Goal: Information Seeking & Learning: Check status

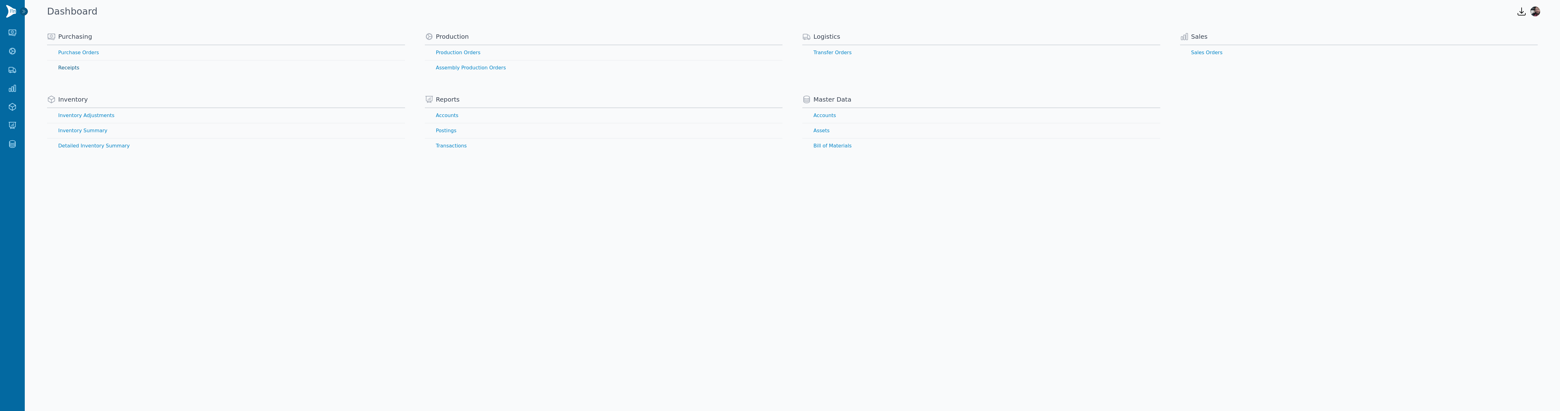
click at [71, 67] on link "Receipts" at bounding box center [226, 67] width 358 height 15
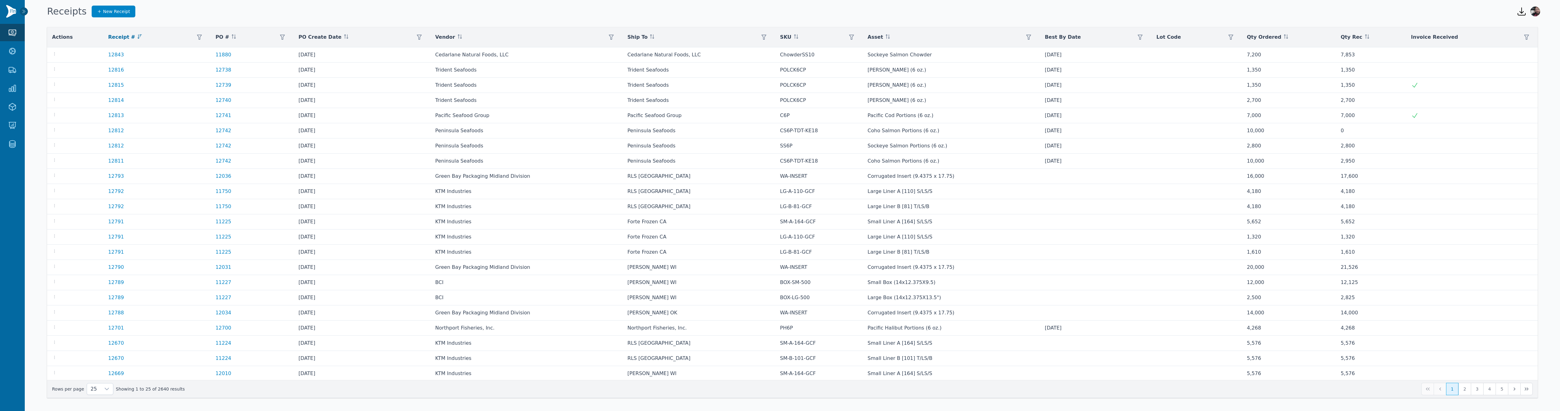
click at [334, 37] on span "PO Create Date" at bounding box center [320, 36] width 43 height 7
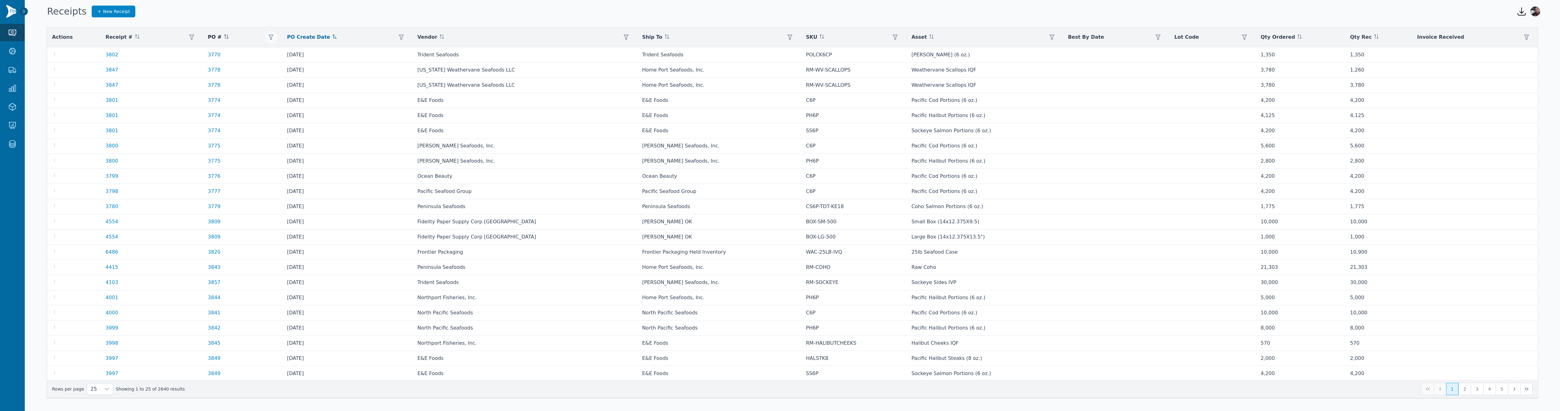
click at [273, 37] on icon "button" at bounding box center [271, 37] width 5 height 5
type input "*****"
click at [332, 66] on button "Apply" at bounding box center [338, 68] width 19 height 11
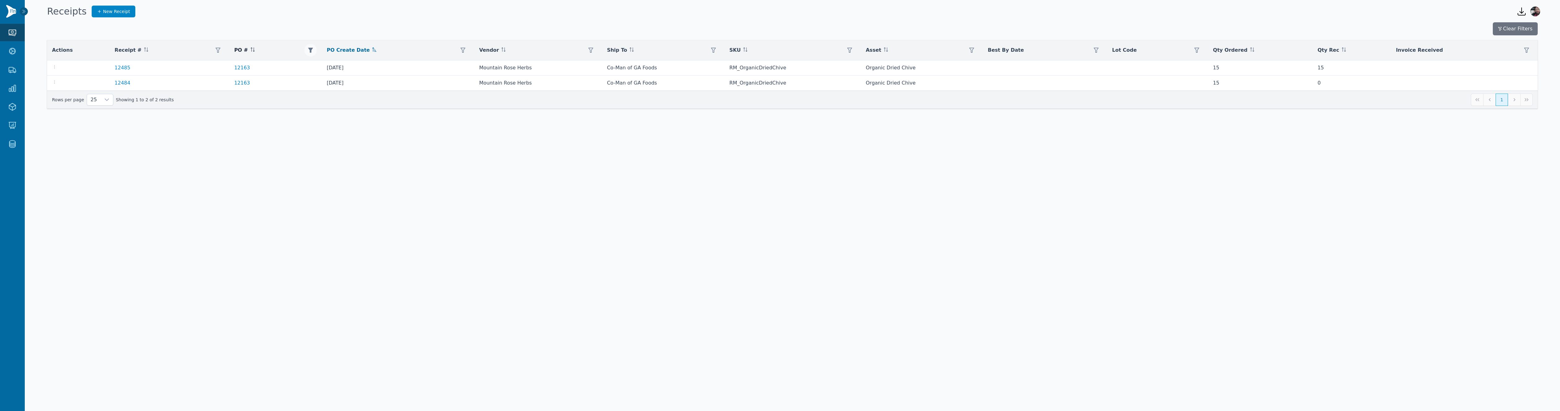
click at [289, 19] on div "Receipts New Receipt" at bounding box center [777, 11] width 1465 height 17
click at [117, 67] on link "12485" at bounding box center [123, 67] width 16 height 7
click at [121, 83] on link "12484" at bounding box center [123, 82] width 16 height 7
click at [1039, 15] on div "Receipts New Receipt" at bounding box center [777, 11] width 1465 height 17
click at [244, 83] on link "12163" at bounding box center [242, 82] width 16 height 7
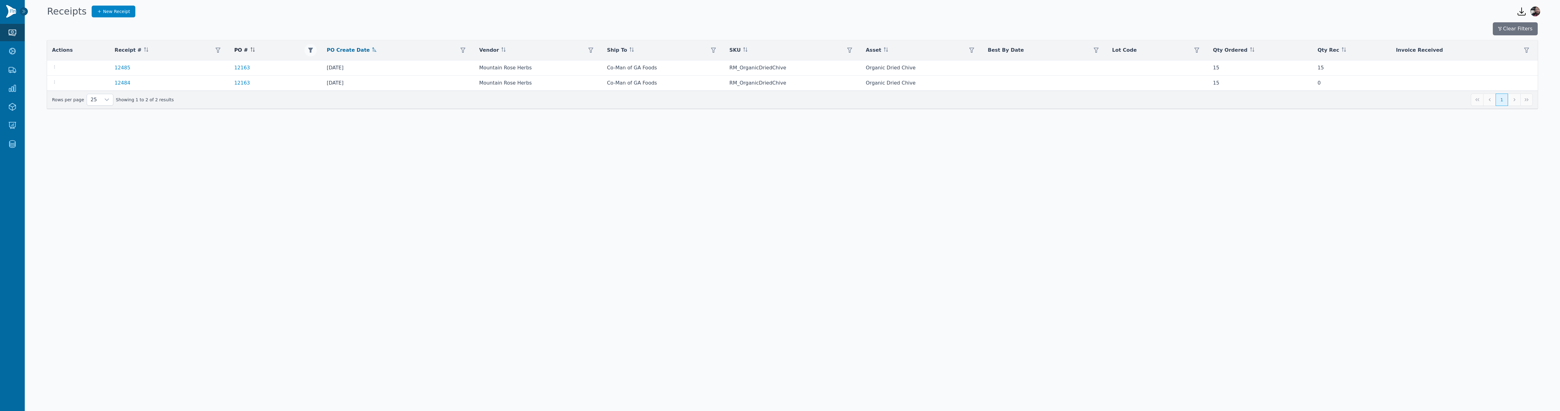
click at [979, 200] on body "Purchasing Purchase Orders Receipts Production Production Orders Assembly Produ…" at bounding box center [780, 205] width 1560 height 411
click at [54, 83] on icon "button" at bounding box center [54, 82] width 5 height 5
click at [190, 184] on body "Purchasing Purchase Orders Receipts Production Production Orders Assembly Produ…" at bounding box center [780, 205] width 1560 height 411
click at [122, 83] on link "12484" at bounding box center [123, 82] width 16 height 7
drag, startPoint x: 310, startPoint y: 48, endPoint x: 314, endPoint y: 48, distance: 3.4
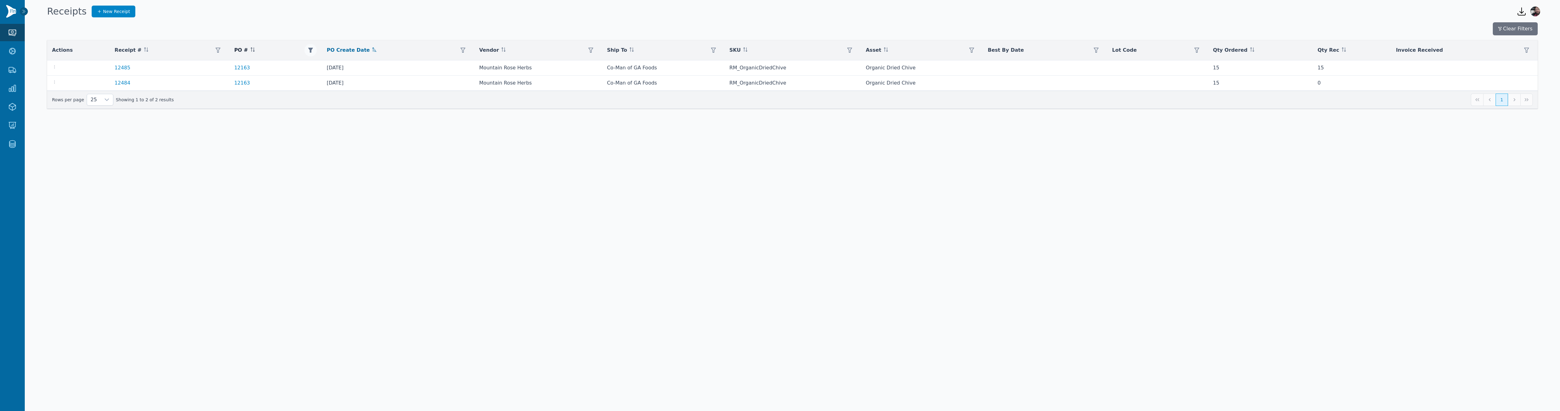
click at [312, 48] on button "button" at bounding box center [310, 50] width 12 height 12
type input "****"
click at [368, 82] on span "Apply" at bounding box center [369, 81] width 12 height 7
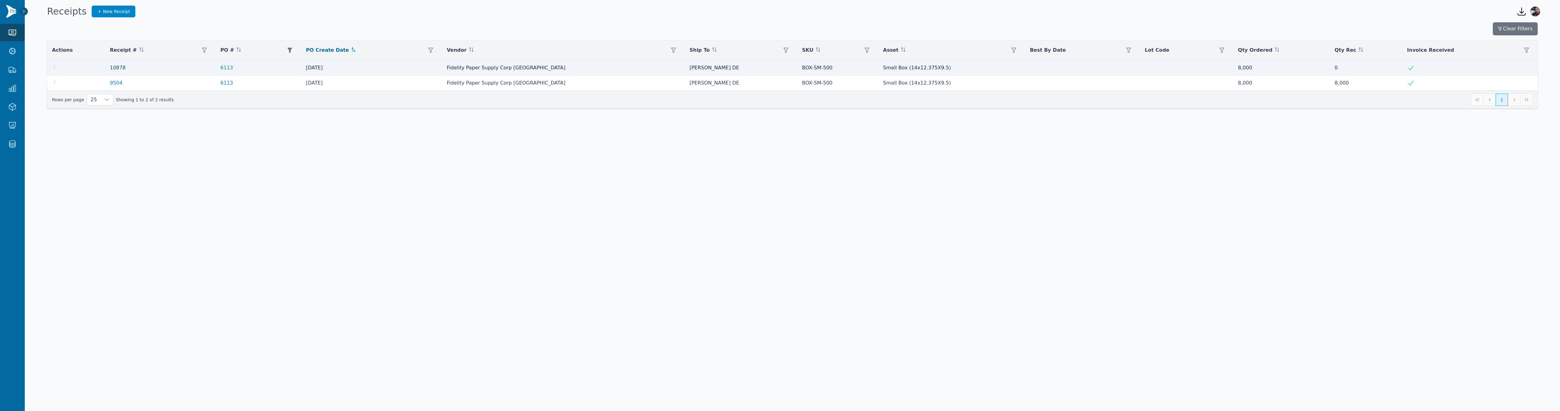
click at [120, 68] on link "10878" at bounding box center [118, 67] width 16 height 7
click at [119, 82] on link "9504" at bounding box center [116, 82] width 13 height 7
click at [233, 68] on link "6113" at bounding box center [227, 67] width 13 height 7
click at [1085, 12] on div "Receipts New Receipt" at bounding box center [777, 11] width 1465 height 17
click at [292, 49] on icon "button" at bounding box center [289, 50] width 5 height 5
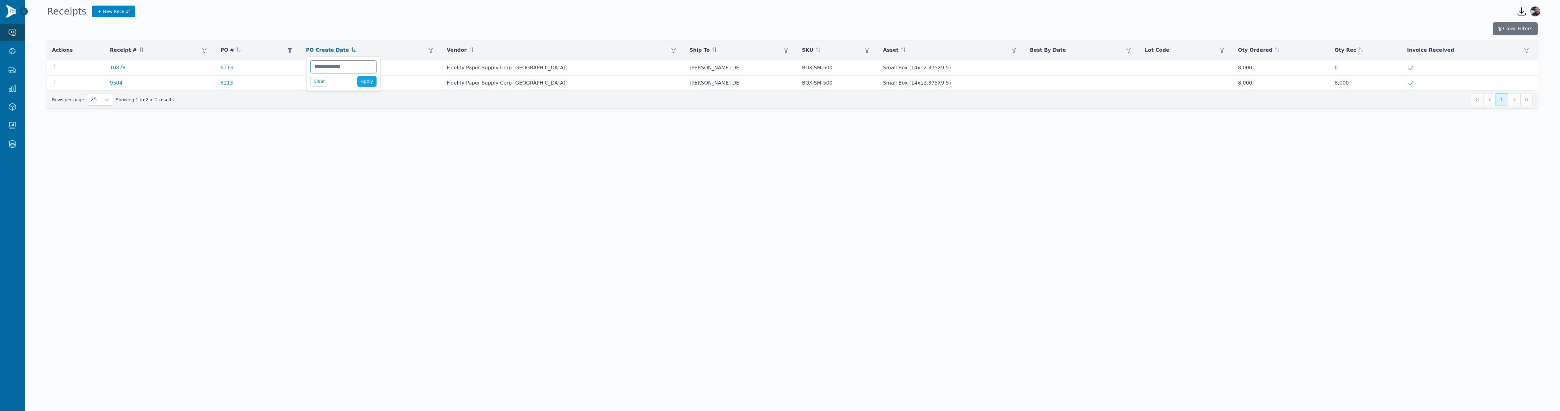
click at [358, 66] on input "****" at bounding box center [343, 66] width 66 height 13
paste input "*"
type input "*****"
click at [365, 82] on span "Apply" at bounding box center [367, 81] width 12 height 7
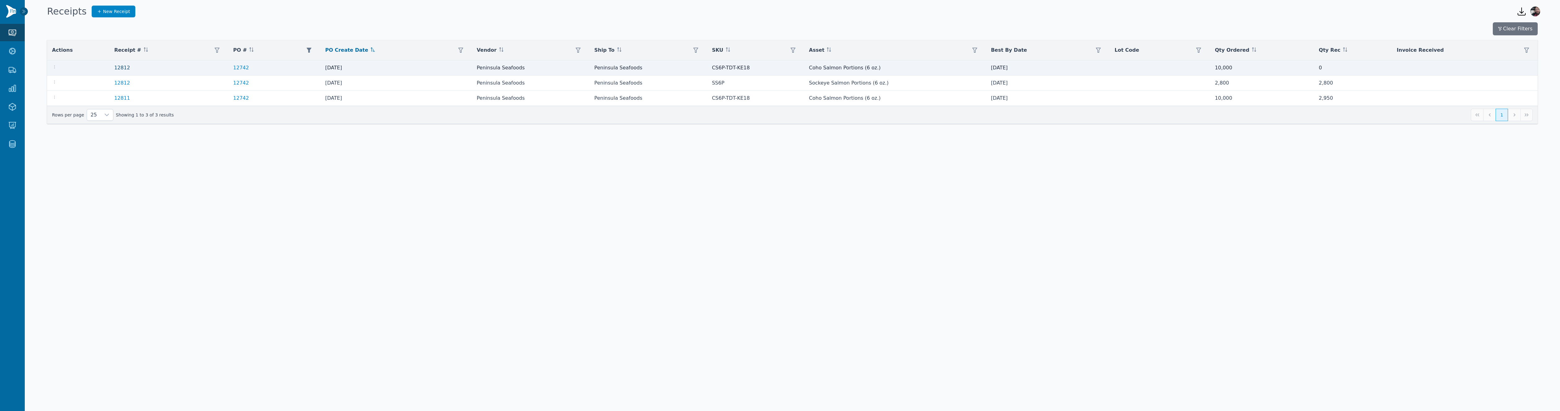
click at [122, 67] on link "12812" at bounding box center [122, 67] width 16 height 7
click at [123, 97] on link "12811" at bounding box center [122, 97] width 16 height 7
click at [244, 67] on link "12742" at bounding box center [241, 67] width 16 height 7
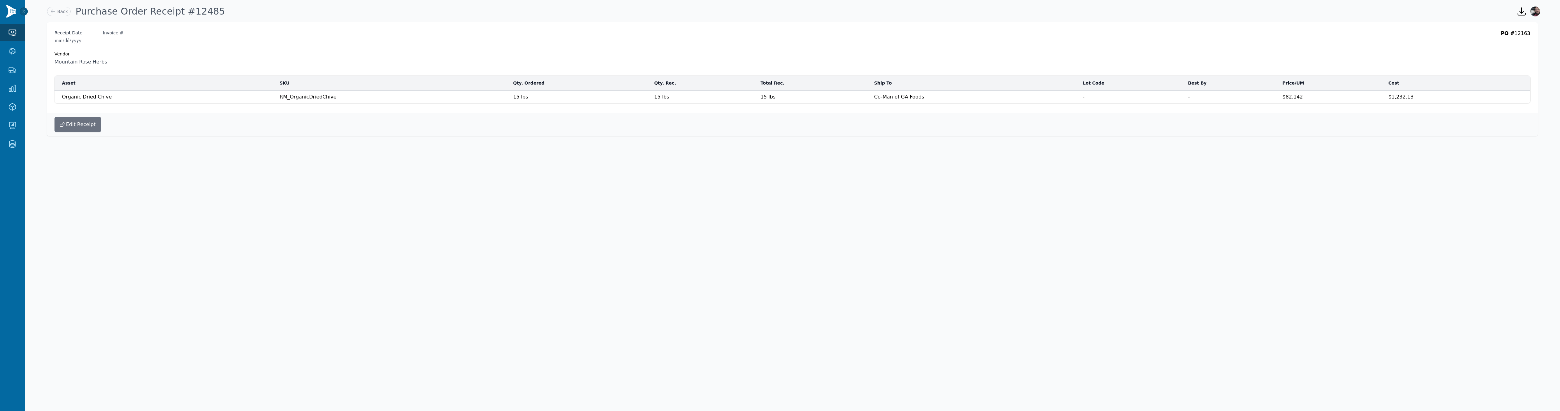
click at [933, 158] on body "**********" at bounding box center [780, 205] width 1560 height 411
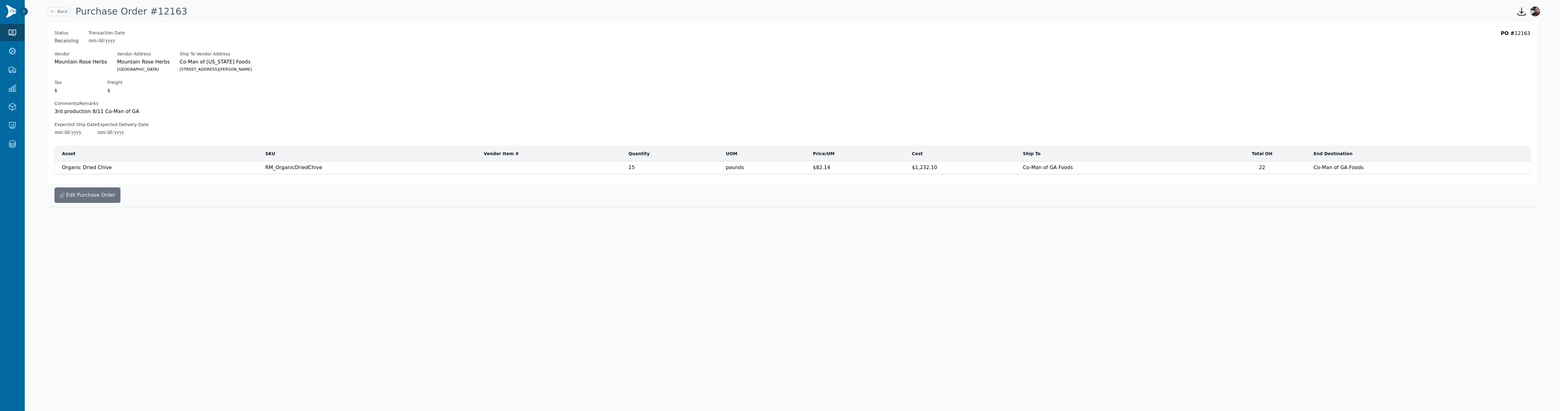
click at [153, 14] on h1 "Purchase Order #12163" at bounding box center [132, 11] width 112 height 11
copy h1 "12163"
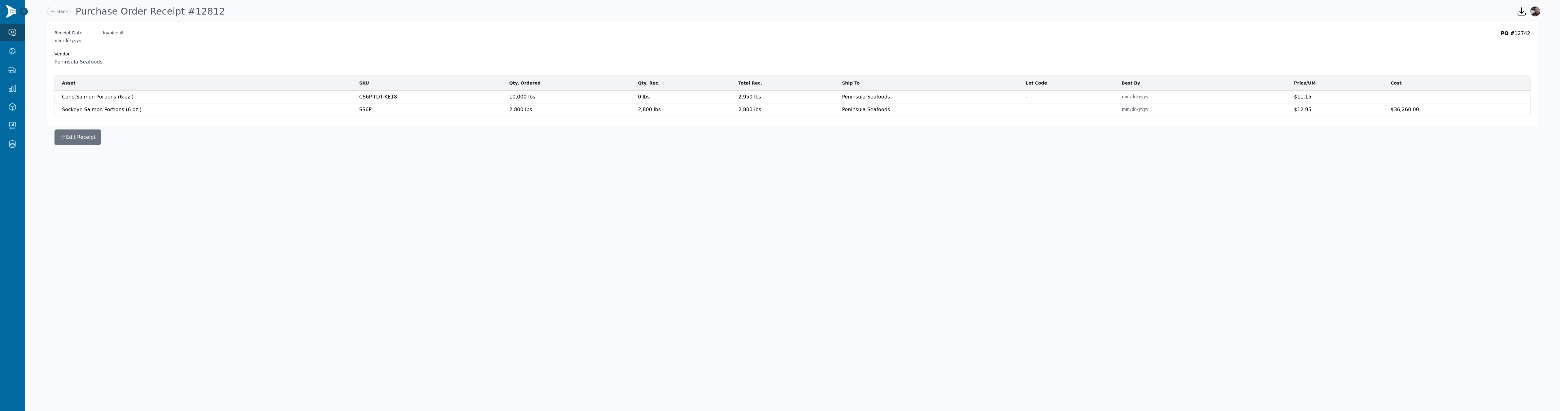
click at [1122, 236] on body "**********" at bounding box center [780, 205] width 1560 height 411
click at [1334, 54] on div "Vendor" at bounding box center [793, 54] width 1476 height 6
click at [1351, 190] on body "**********" at bounding box center [780, 205] width 1560 height 411
